Goal: Information Seeking & Learning: Learn about a topic

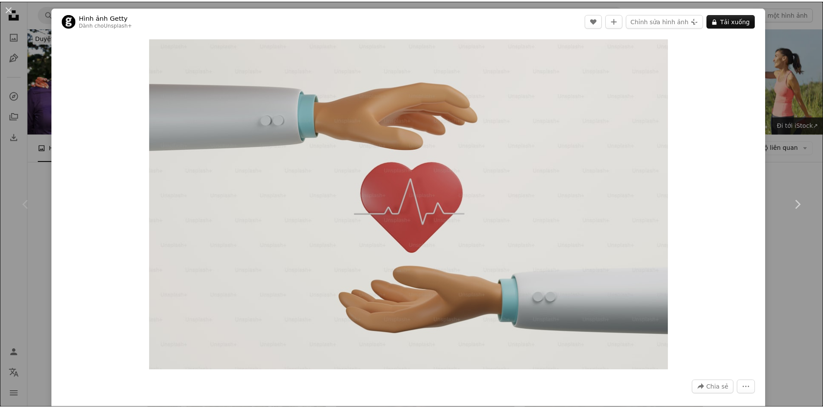
scroll to position [86, 0]
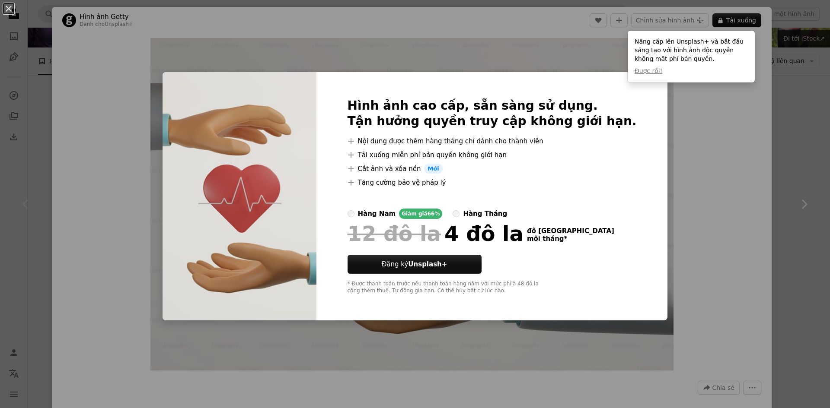
click at [796, 134] on div "An X shape Hình ảnh cao cấp, sẵn sàng sử dụng. Tận hưởng quyền truy cập không g…" at bounding box center [415, 204] width 830 height 408
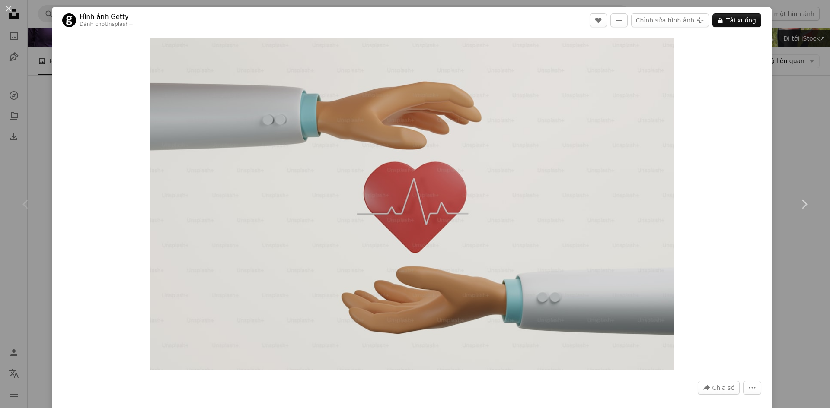
click at [796, 133] on div "An X shape Chevron left Chevron right Hình ảnh Getty Dành cho Unsplash+ A heart…" at bounding box center [415, 204] width 830 height 408
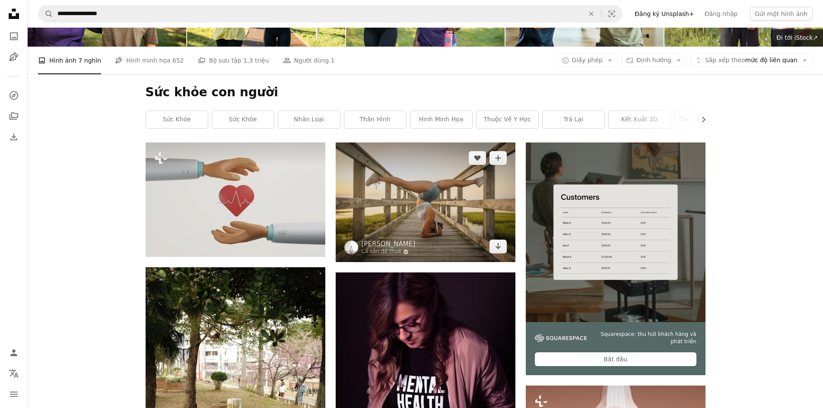
click at [450, 212] on img at bounding box center [426, 203] width 180 height 120
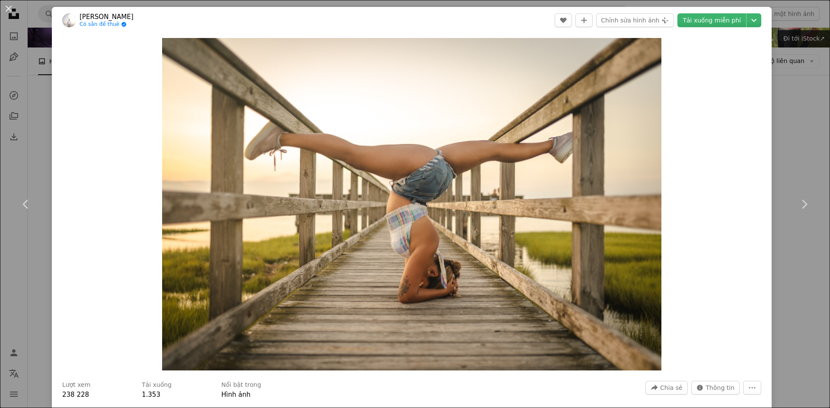
click at [789, 99] on div "An X shape Chevron left Chevron right [PERSON_NAME] Có sẵn để thuê A checkmark …" at bounding box center [415, 204] width 830 height 408
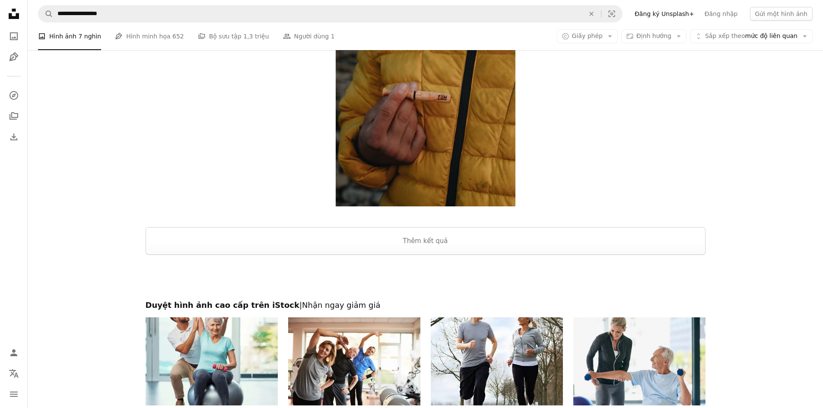
scroll to position [1470, 0]
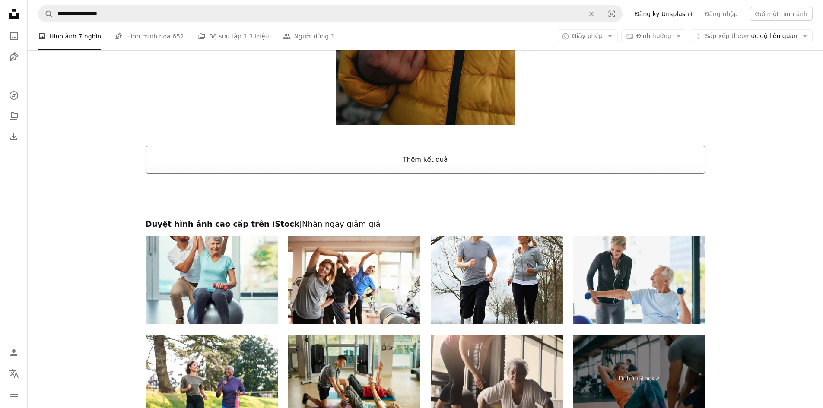
click at [504, 162] on button "Thêm kết quả" at bounding box center [426, 160] width 560 height 28
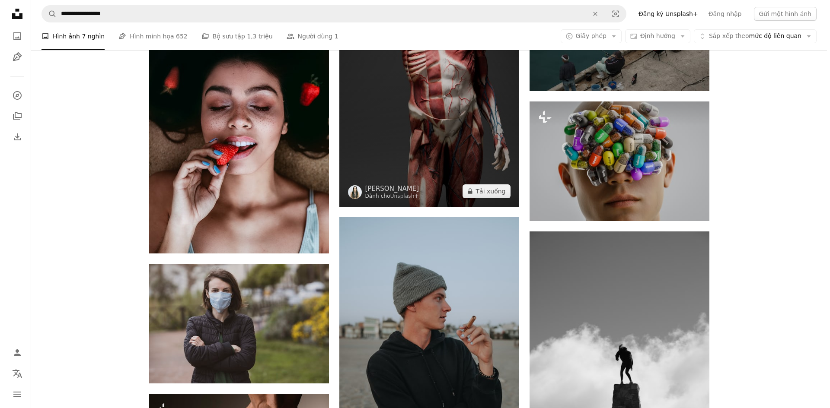
scroll to position [1988, 0]
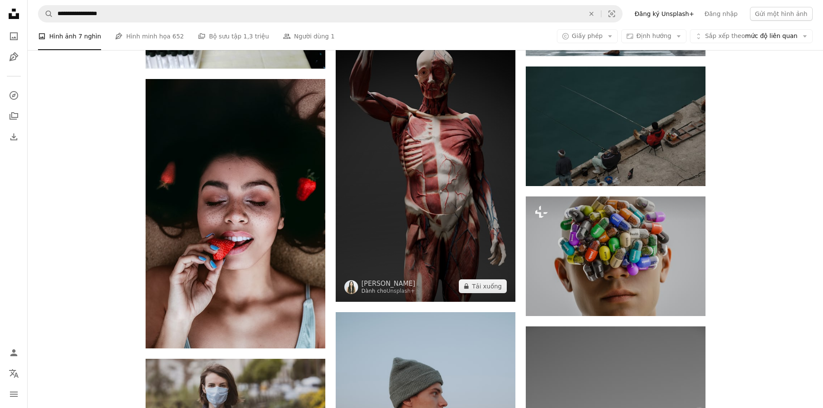
click at [448, 189] on img at bounding box center [426, 142] width 180 height 320
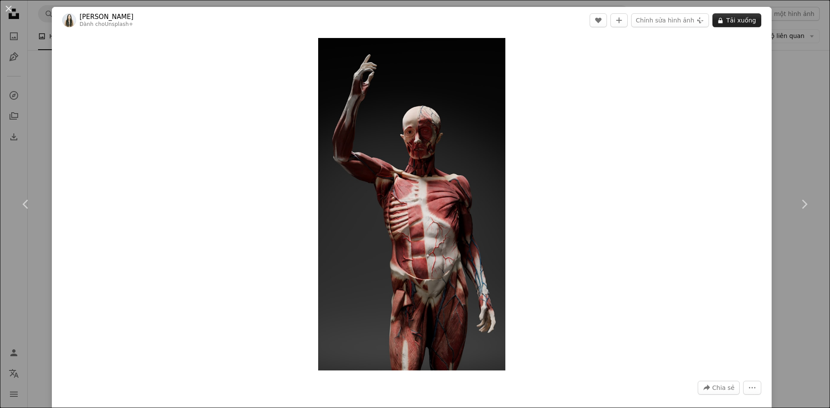
click at [746, 17] on font "Tải xuống" at bounding box center [741, 20] width 30 height 7
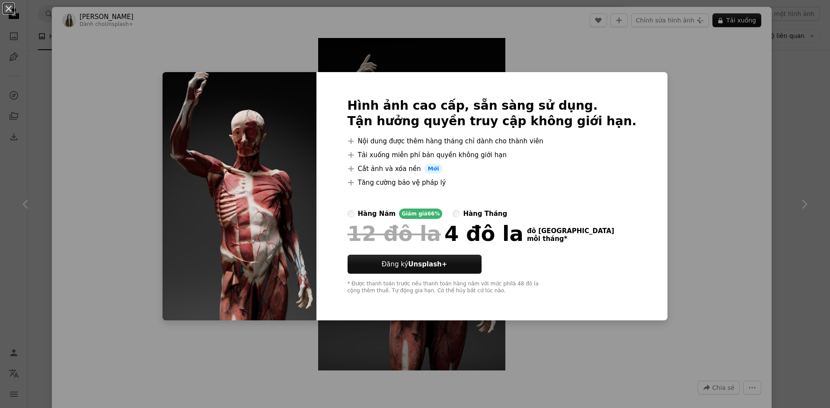
click at [651, 118] on div "An X shape Hình ảnh cao cấp, sẵn sàng sử dụng. Tận hưởng quyền truy cập không g…" at bounding box center [415, 204] width 830 height 408
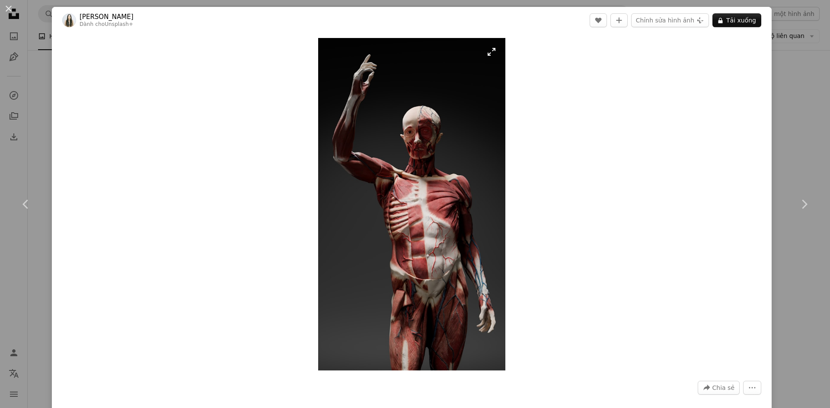
click at [434, 290] on img "Phóng to hình ảnh này" at bounding box center [411, 204] width 187 height 333
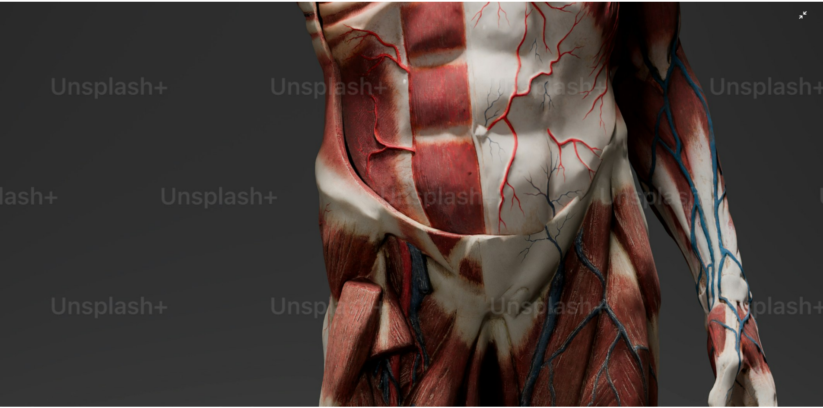
scroll to position [912, 0]
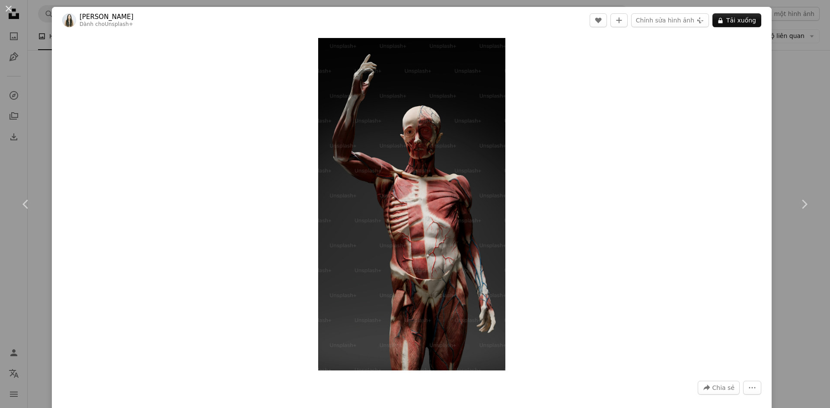
click at [577, 257] on div "Zoom in" at bounding box center [412, 204] width 720 height 341
click at [560, 305] on div "Zoom in" at bounding box center [412, 204] width 720 height 341
click at [784, 22] on div "An X shape Chevron left Chevron right Zyanya Citlalli Dành cho Unsplash+ A hear…" at bounding box center [415, 204] width 830 height 408
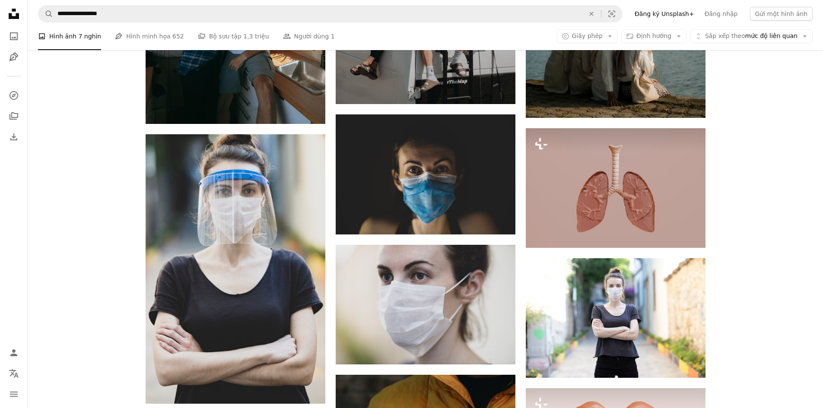
scroll to position [994, 0]
